Goal: Information Seeking & Learning: Learn about a topic

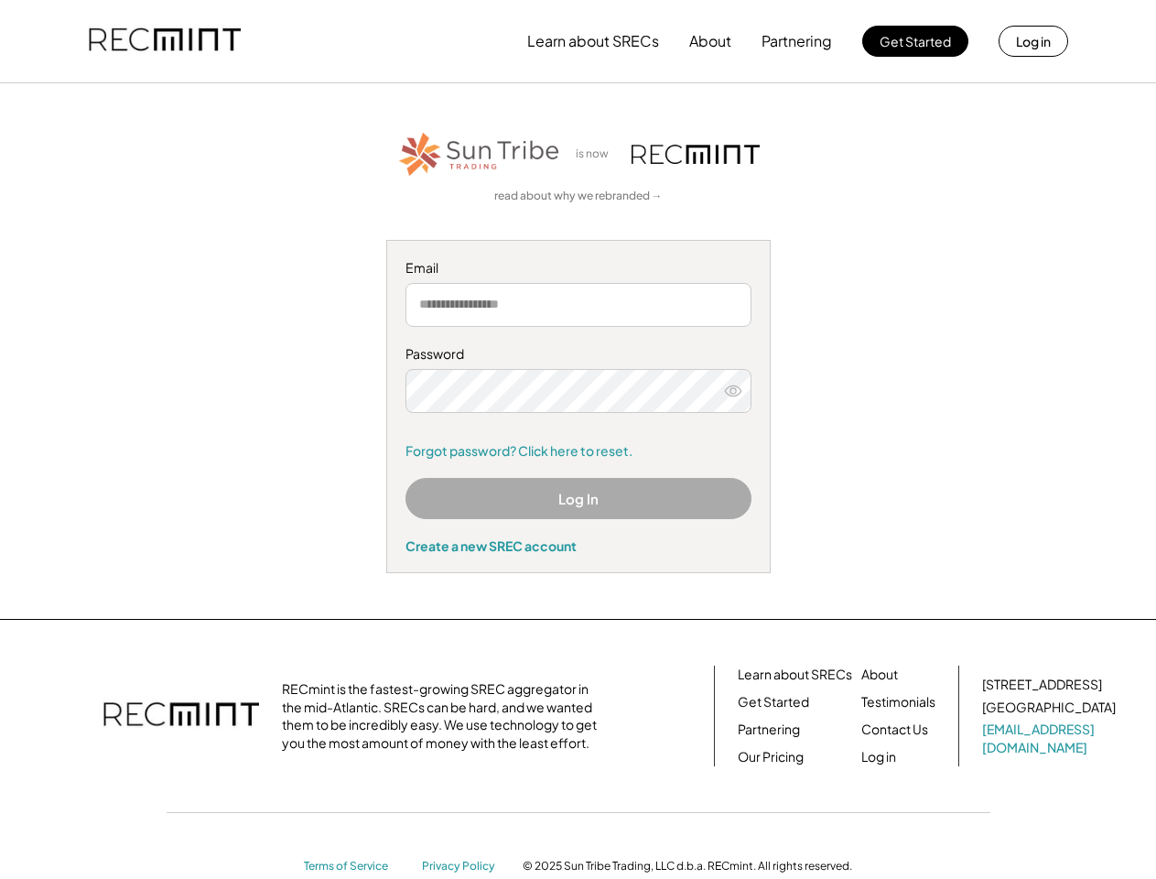
click at [578, 439] on div "Password Forgot password? Click here to reset." at bounding box center [579, 402] width 346 height 114
click at [578, 41] on button "Learn about SRECs" at bounding box center [593, 41] width 132 height 37
click at [579, 41] on button "Learn about SRECs" at bounding box center [593, 41] width 132 height 37
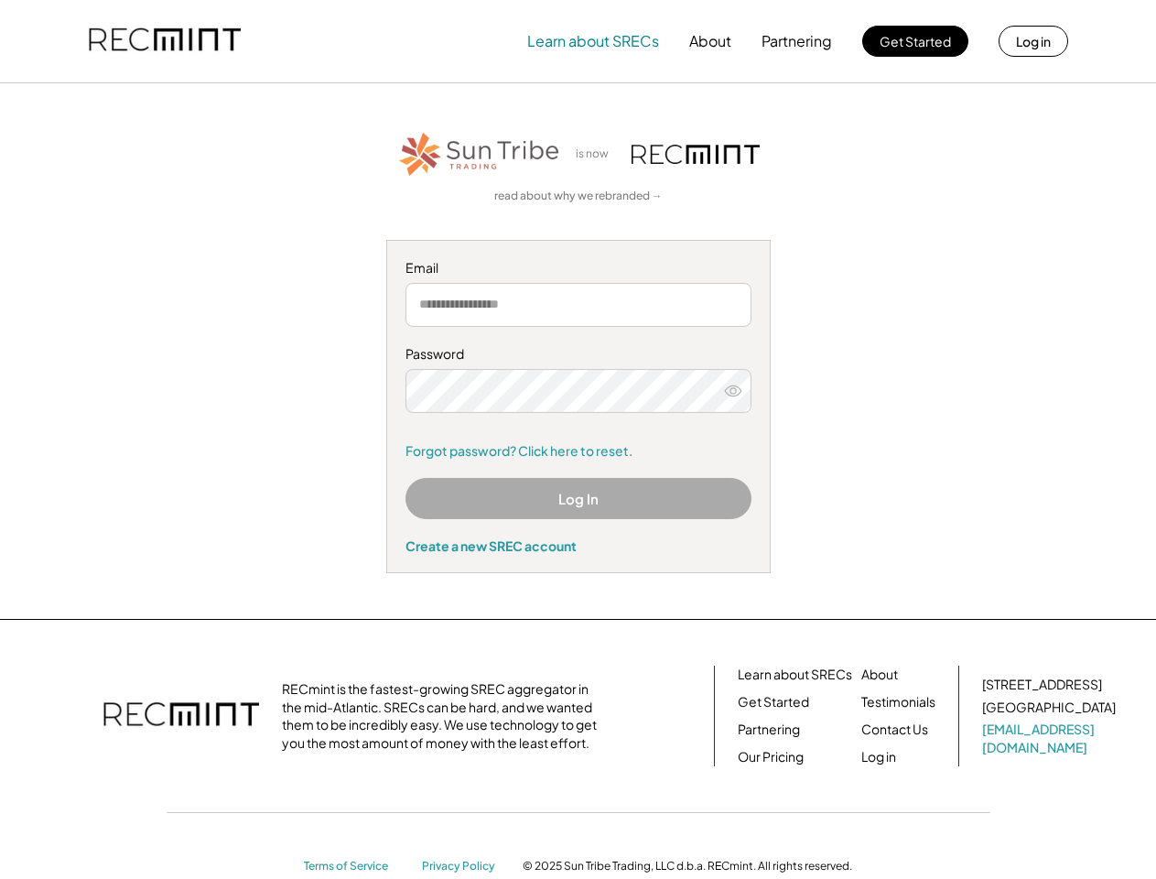
click at [165, 41] on img at bounding box center [165, 41] width 152 height 62
click at [797, 41] on button "Partnering" at bounding box center [797, 41] width 70 height 37
